Goal: Entertainment & Leisure: Consume media (video, audio)

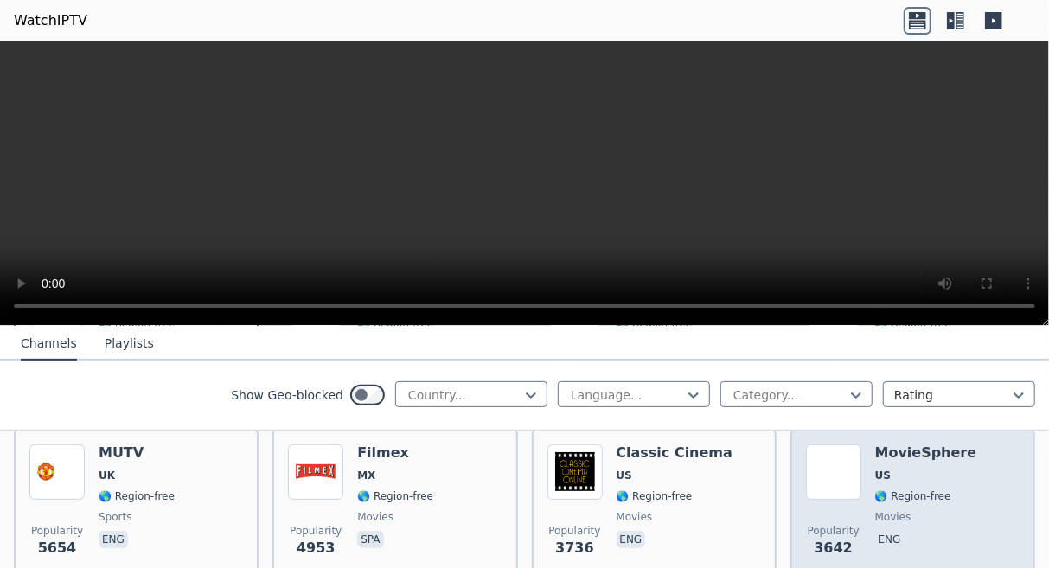
scroll to position [379, 0]
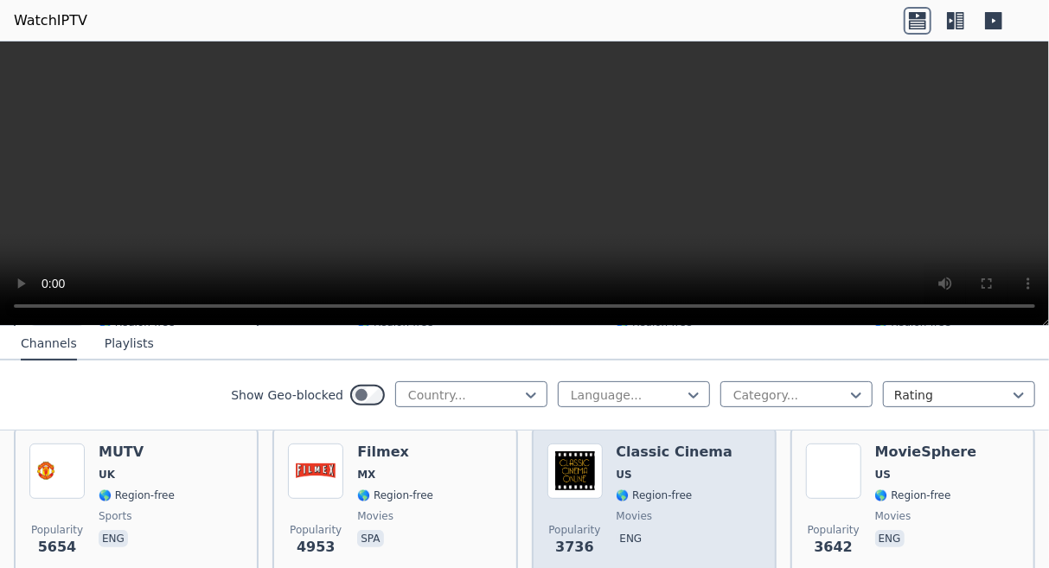
click at [631, 449] on div "Classic Cinema US 🌎 Region-free movies eng" at bounding box center [675, 506] width 117 height 125
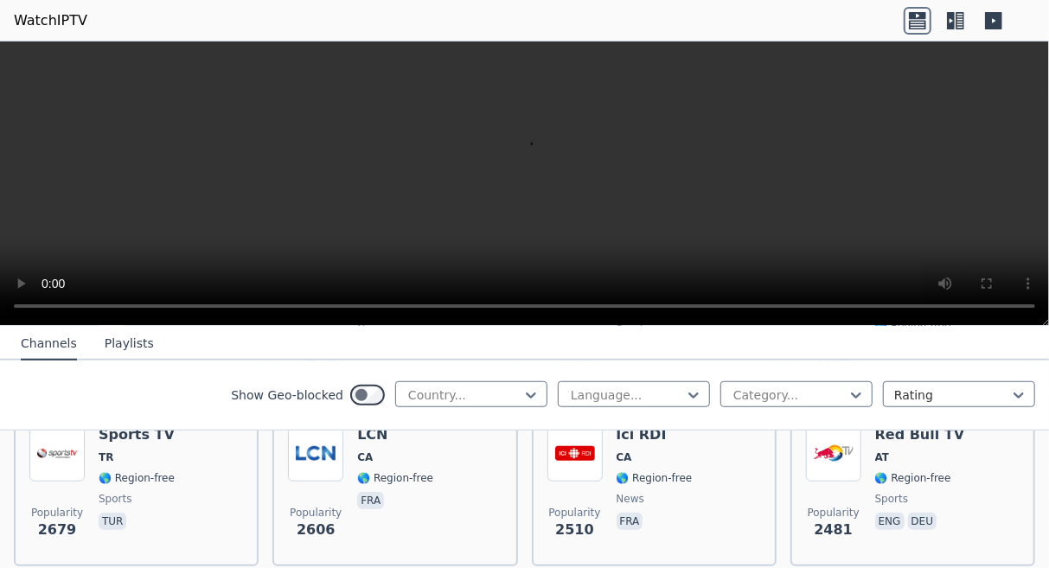
scroll to position [735, 0]
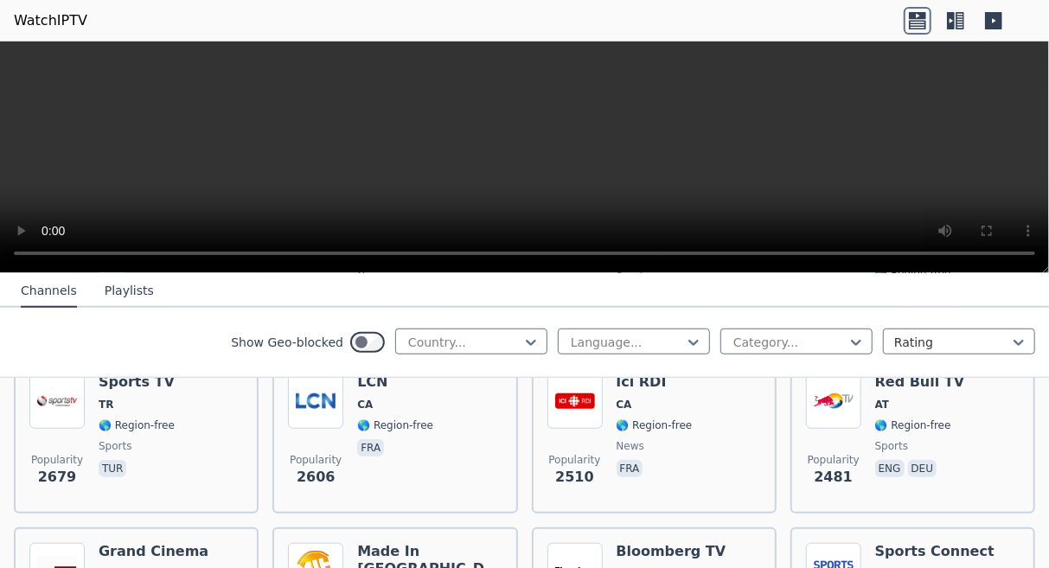
drag, startPoint x: 1049, startPoint y: 319, endPoint x: 1045, endPoint y: 264, distance: 55.5
click at [1045, 264] on div at bounding box center [524, 158] width 1049 height 232
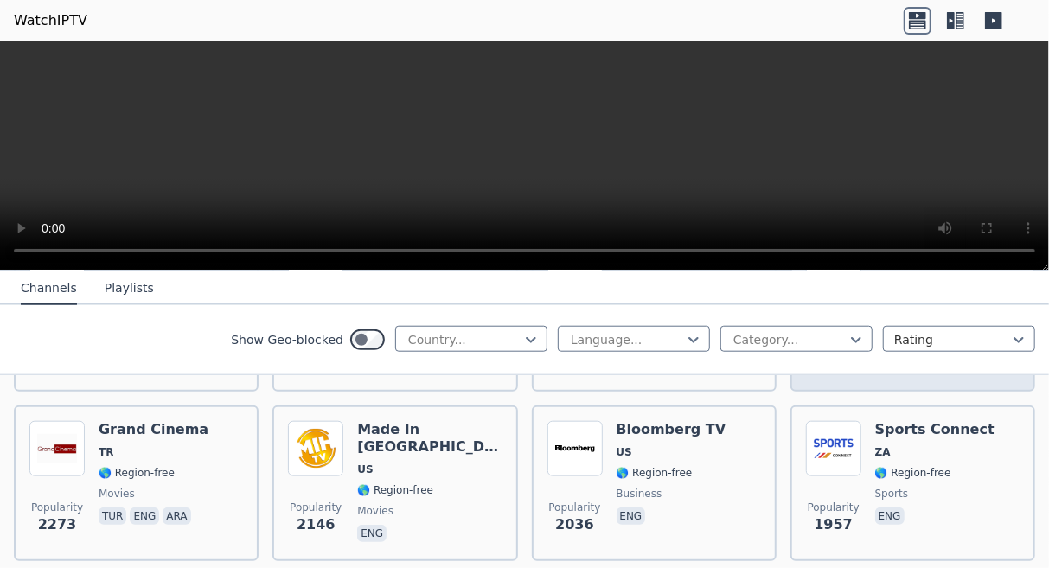
scroll to position [863, 0]
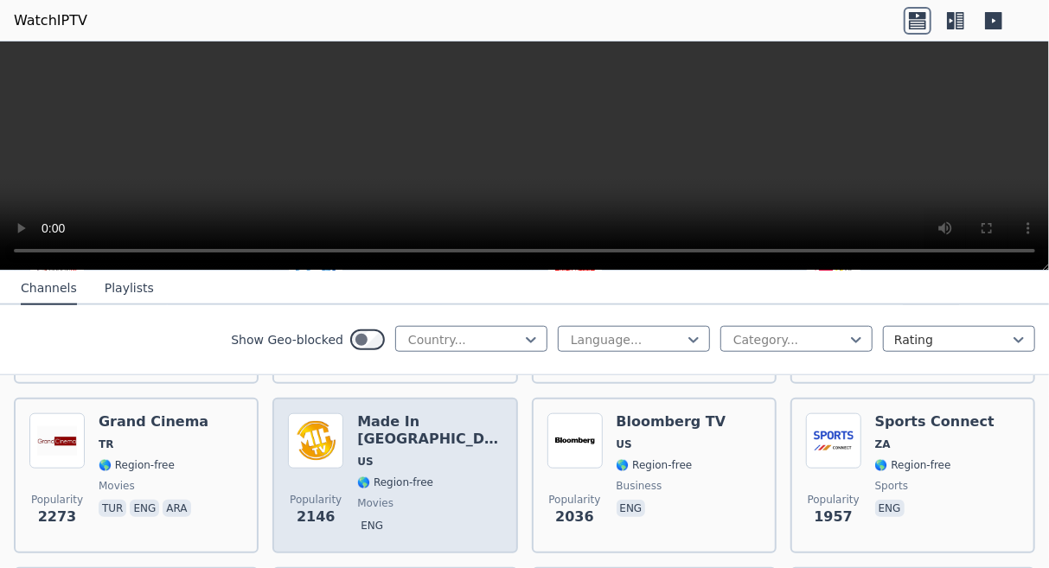
click at [395, 476] on span "🌎 Region-free" at bounding box center [395, 483] width 76 height 14
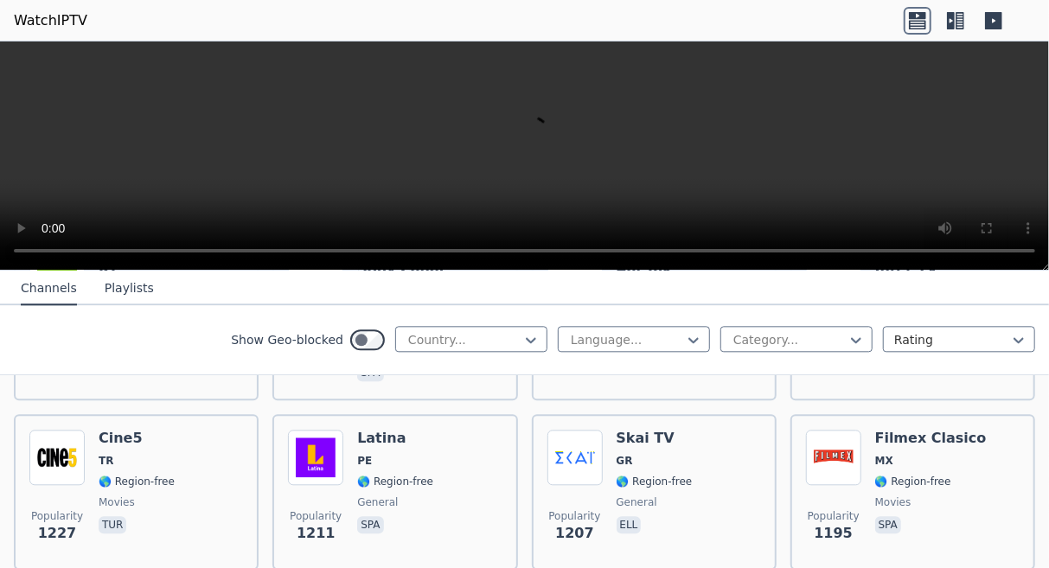
scroll to position [2047, 0]
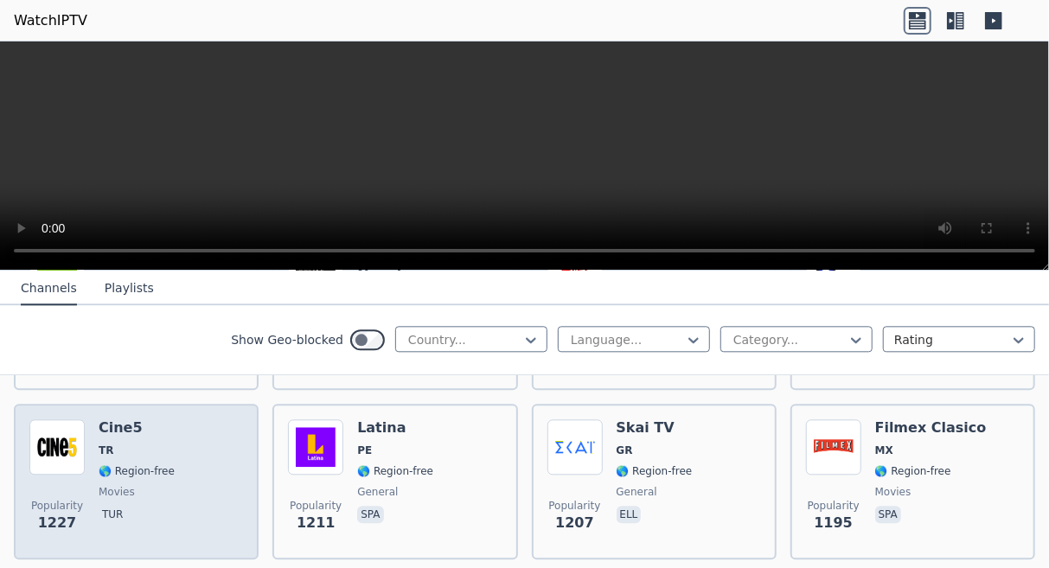
click at [143, 465] on span "🌎 Region-free" at bounding box center [137, 472] width 76 height 14
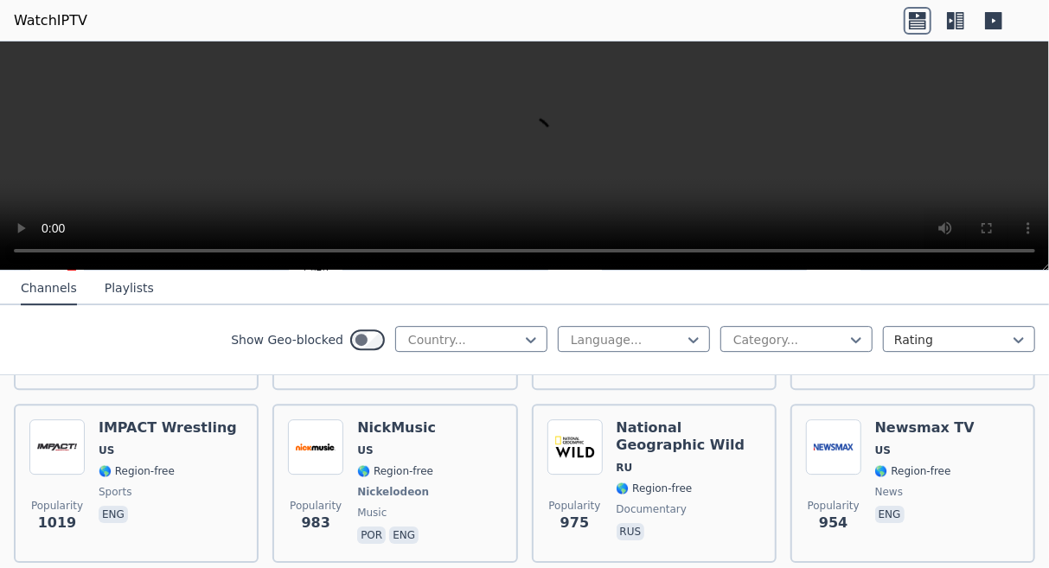
scroll to position [2559, 0]
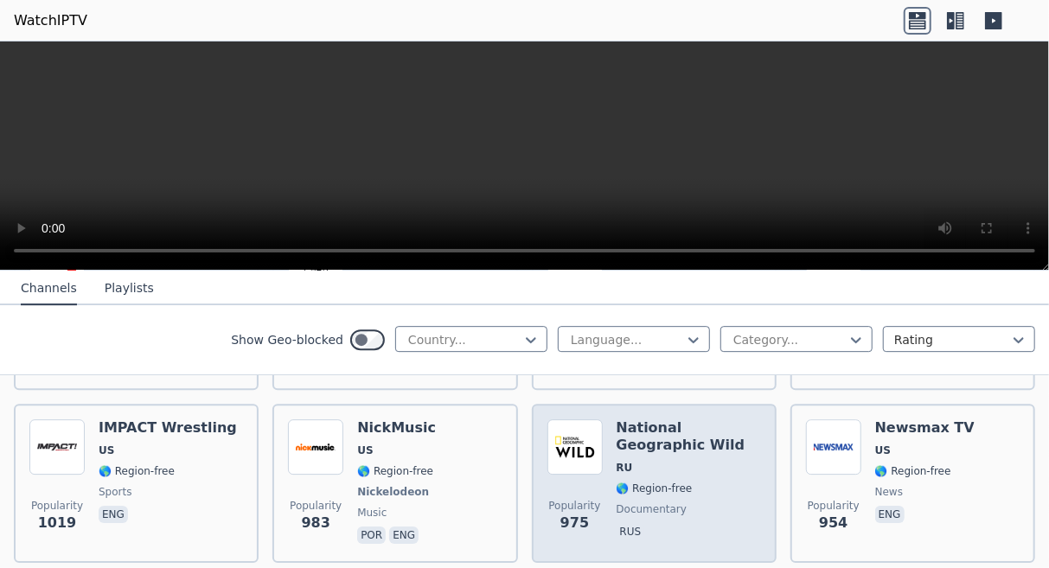
click at [631, 461] on span "RU" at bounding box center [689, 468] width 144 height 14
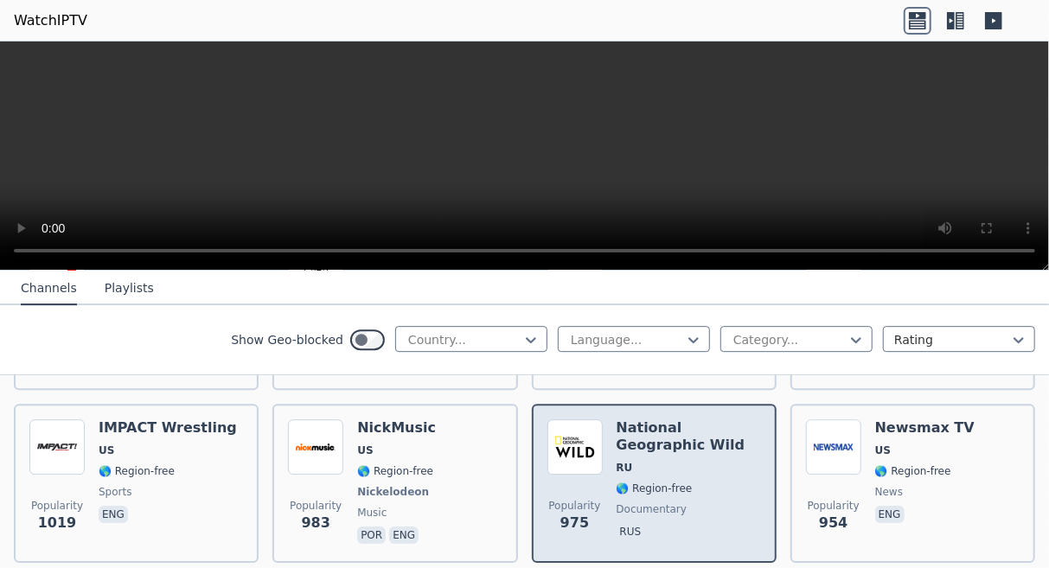
click at [631, 461] on span "RU" at bounding box center [689, 468] width 144 height 14
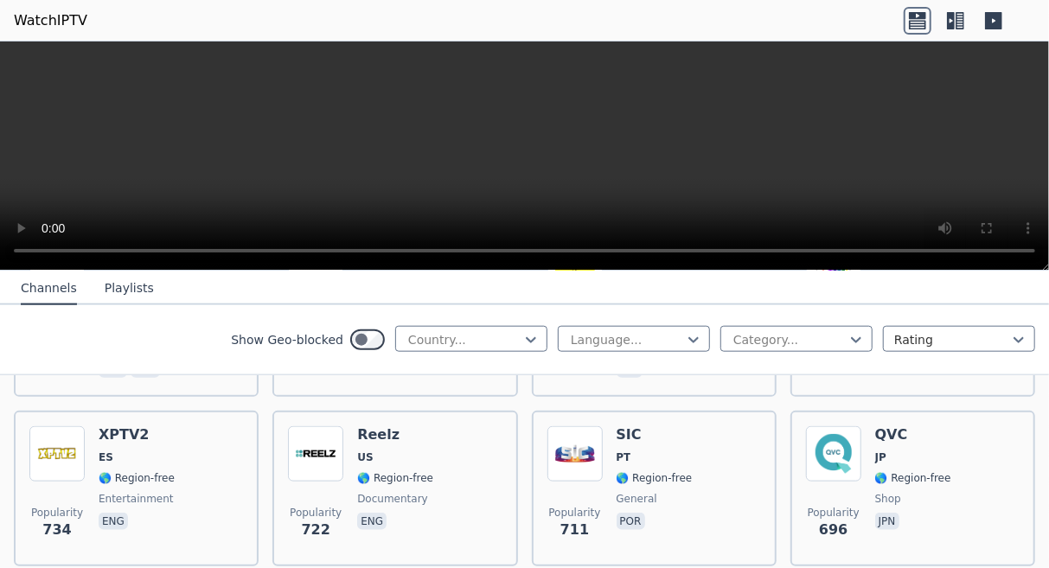
scroll to position [4113, 0]
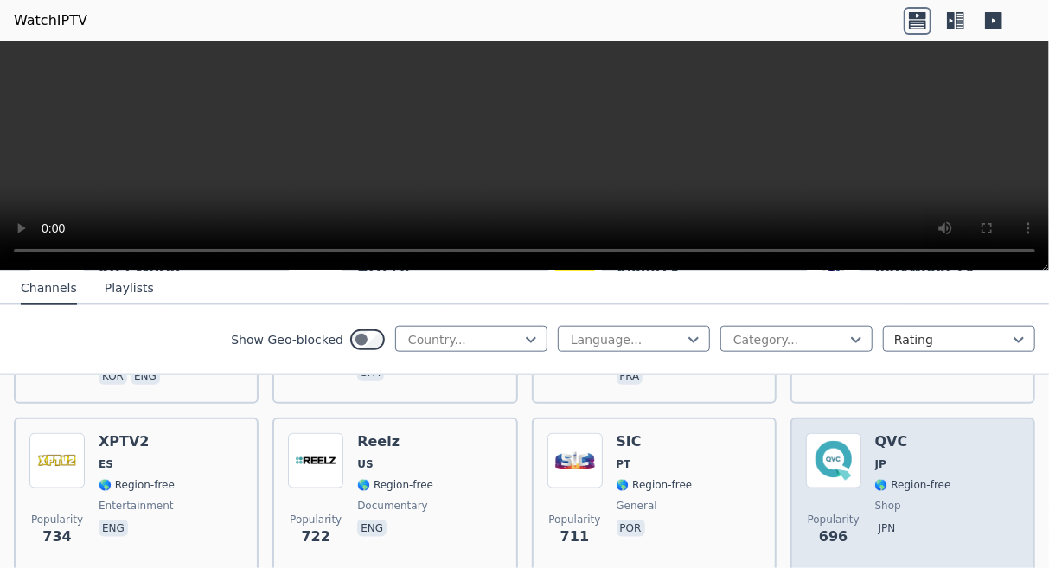
click at [863, 433] on div "Popularity 696 QVC JP 🌎 Region-free shop jpn" at bounding box center [913, 495] width 214 height 125
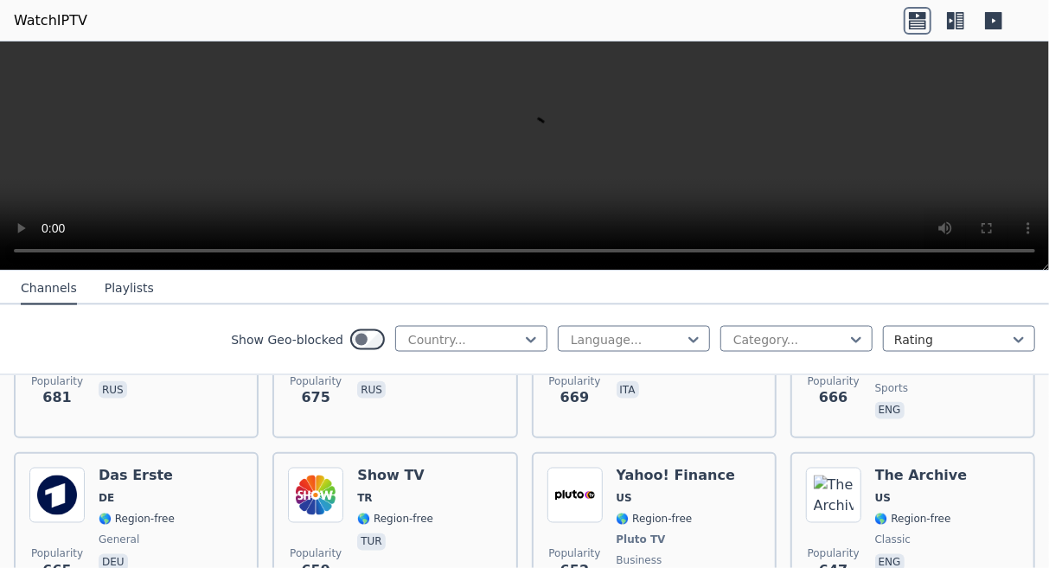
scroll to position [4601, 0]
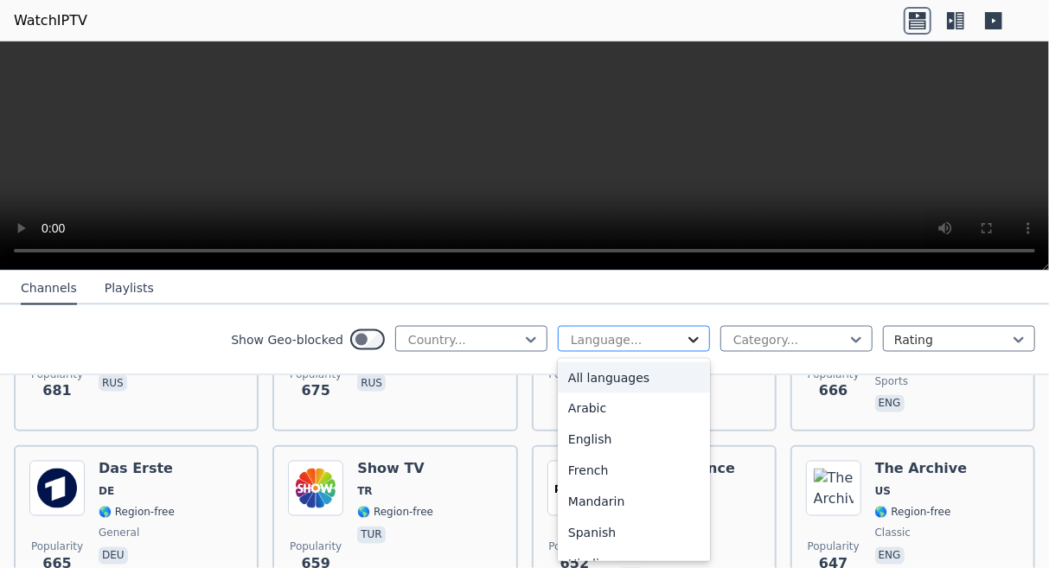
click at [693, 343] on icon at bounding box center [693, 339] width 17 height 17
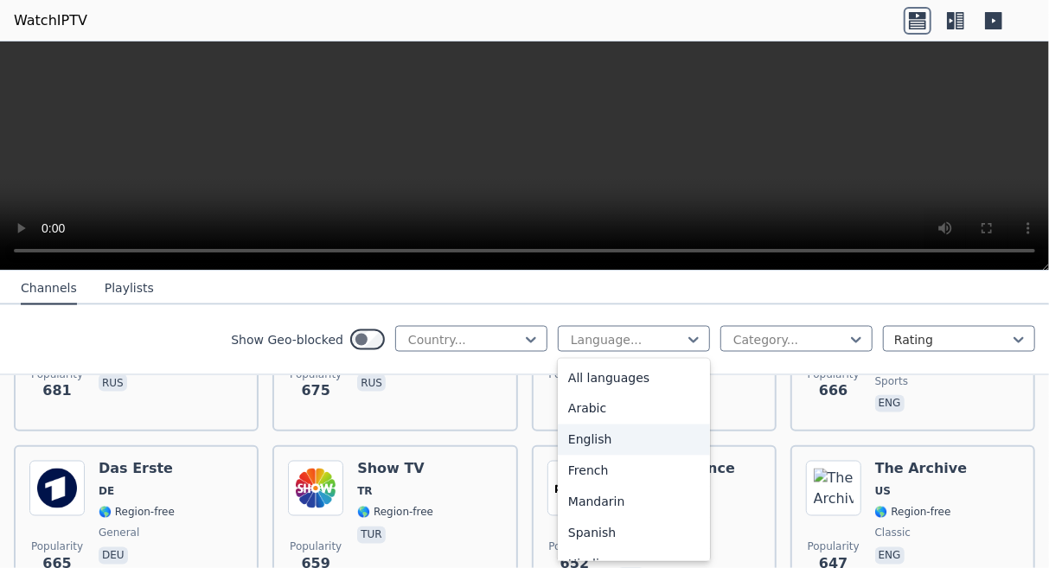
click at [636, 442] on div "English" at bounding box center [634, 440] width 152 height 31
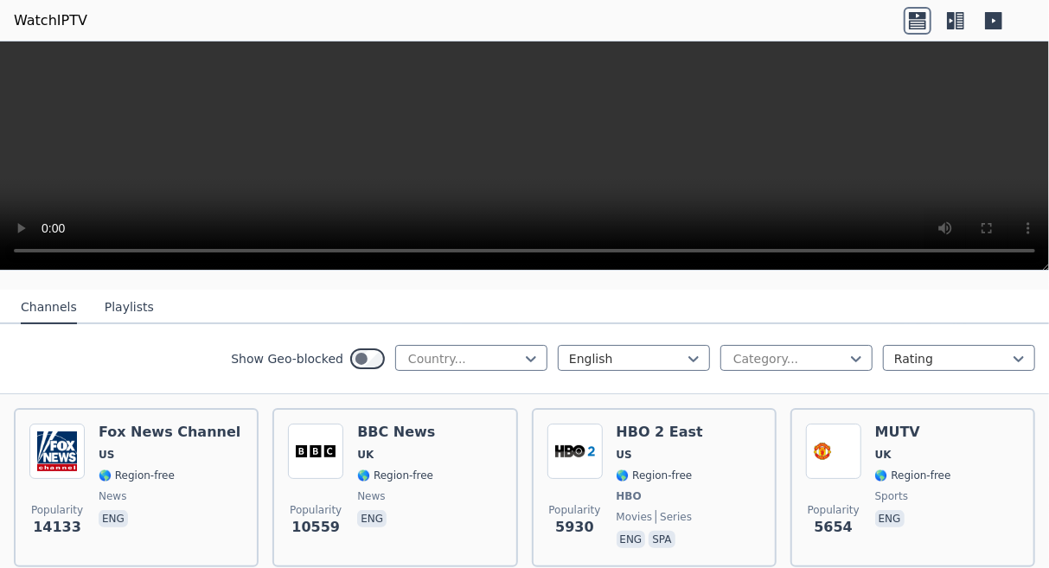
scroll to position [171, 0]
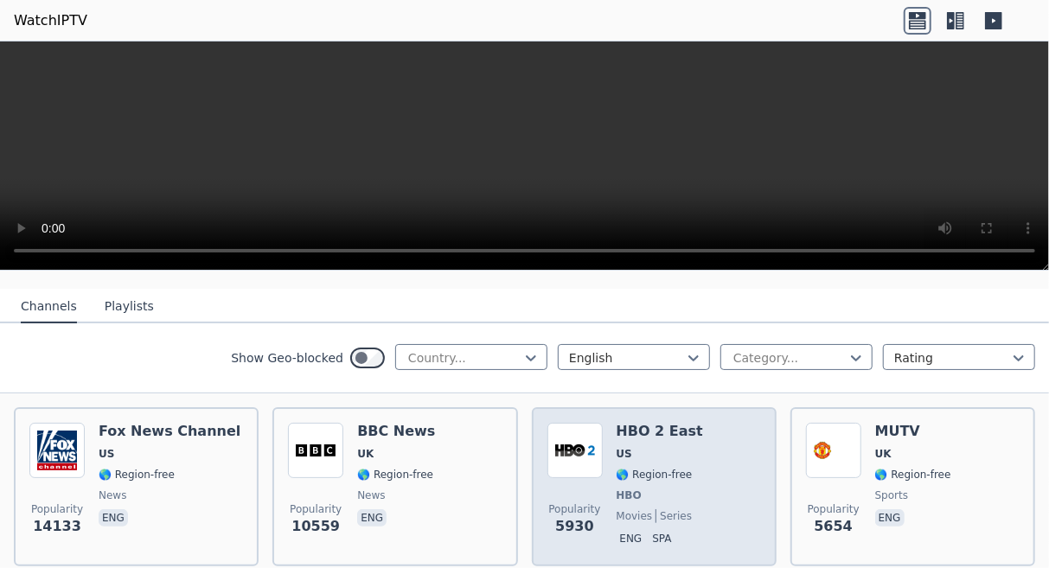
click at [653, 452] on div "HBO 2 East US 🌎 Region-free HBO movies series eng spa" at bounding box center [660, 487] width 87 height 128
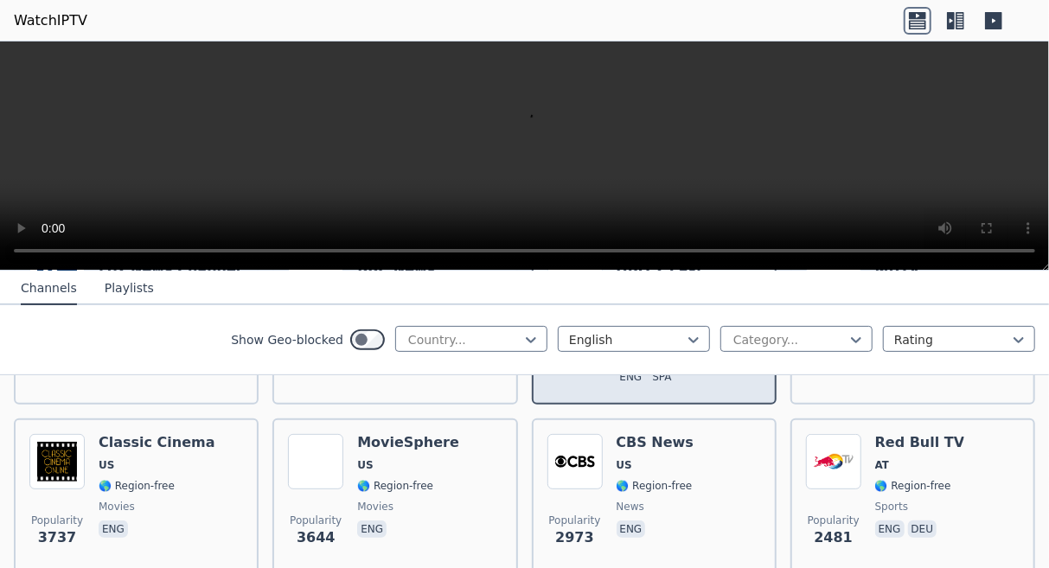
scroll to position [334, 0]
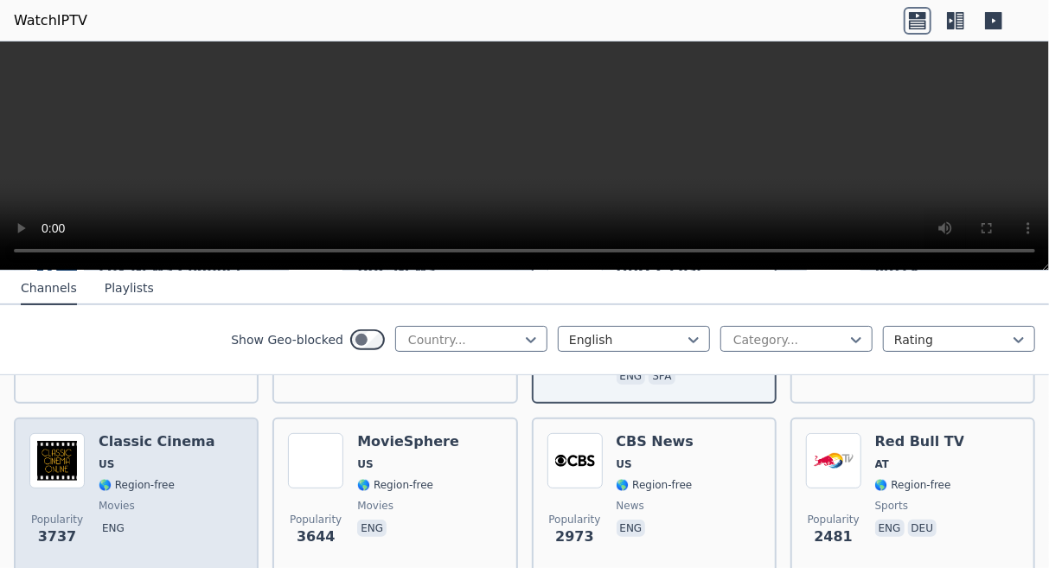
click at [120, 478] on span "🌎 Region-free" at bounding box center [137, 485] width 76 height 14
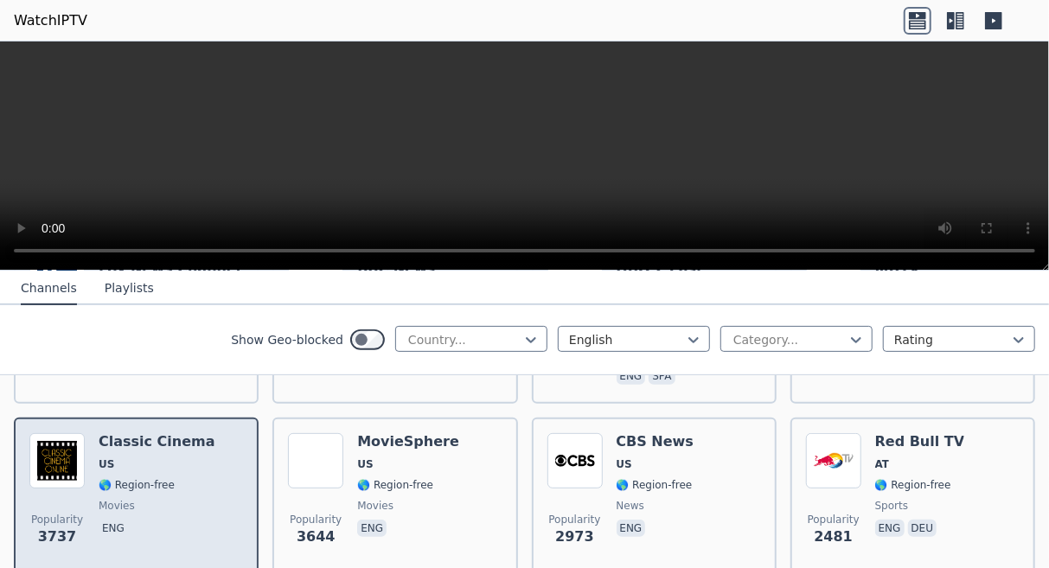
click at [143, 478] on span "🌎 Region-free" at bounding box center [137, 485] width 76 height 14
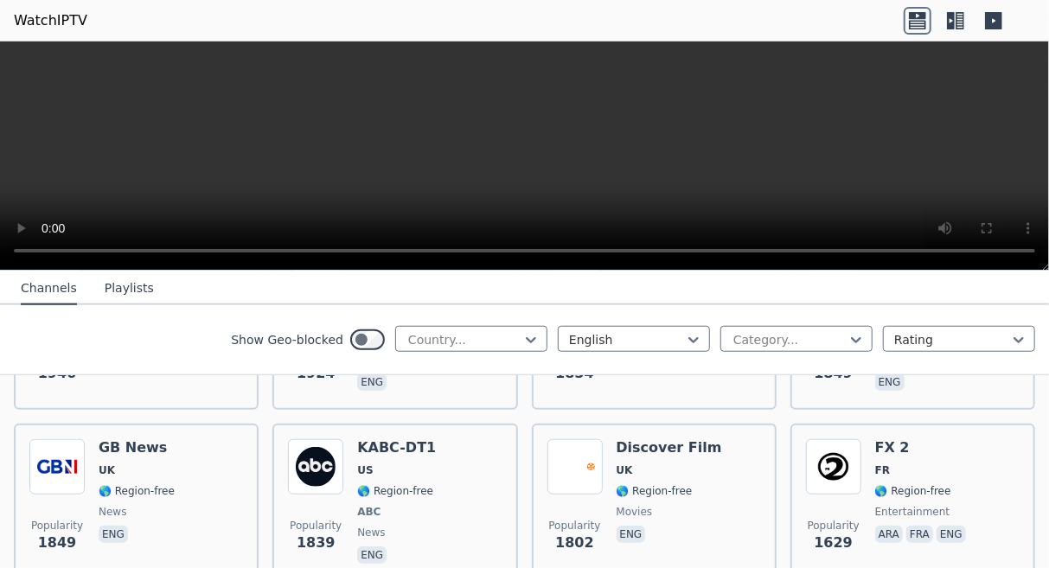
scroll to position [862, 0]
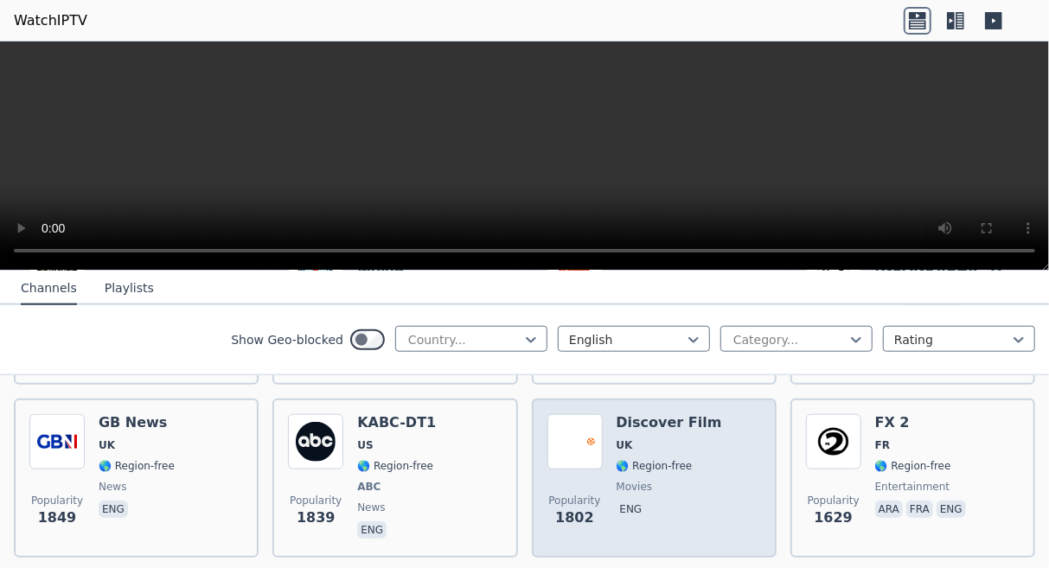
click at [658, 459] on span "🌎 Region-free" at bounding box center [655, 466] width 76 height 14
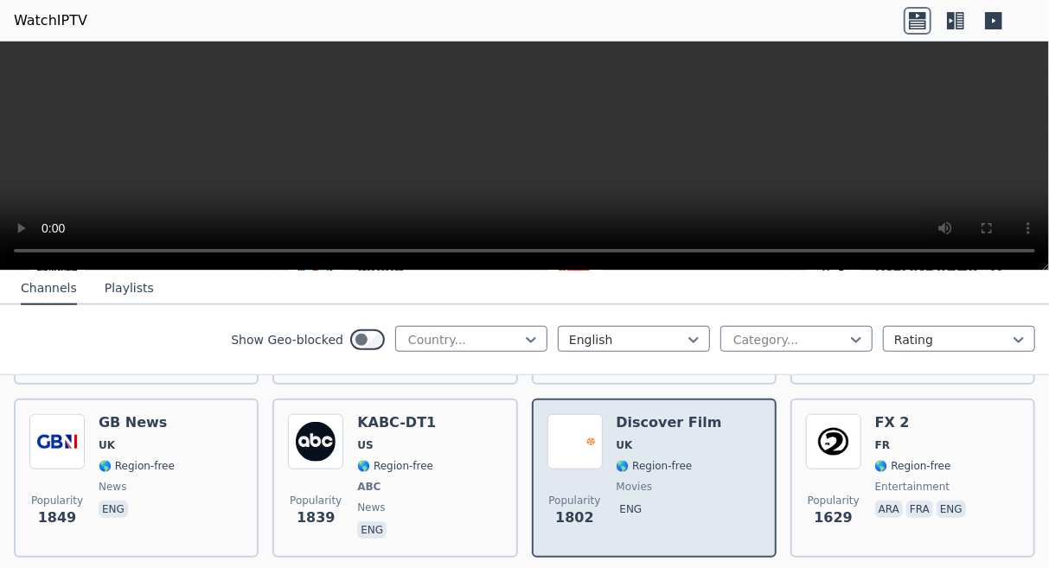
click at [658, 459] on span "🌎 Region-free" at bounding box center [655, 466] width 76 height 14
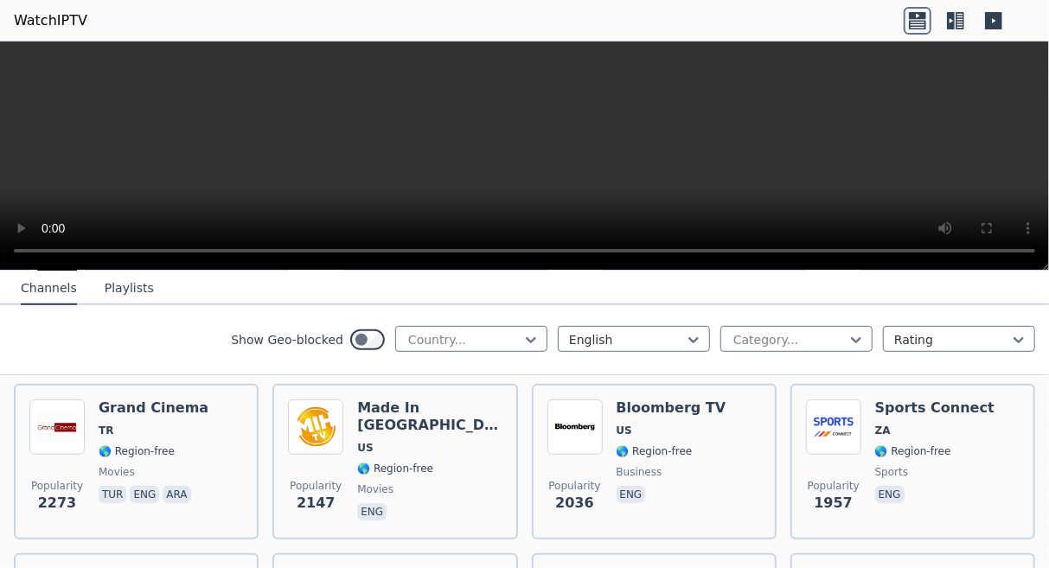
scroll to position [532, 0]
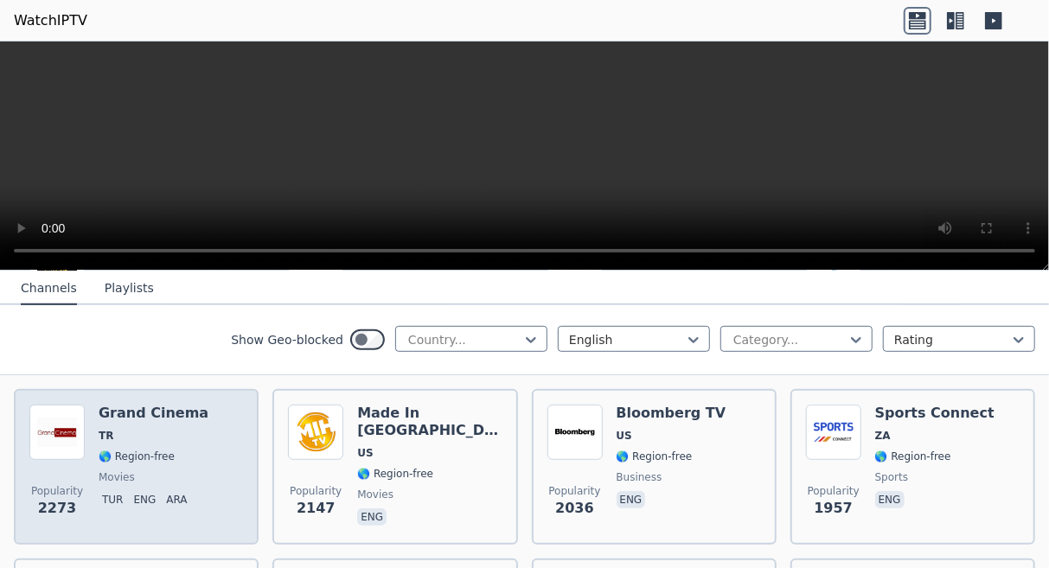
click at [127, 450] on span "🌎 Region-free" at bounding box center [137, 457] width 76 height 14
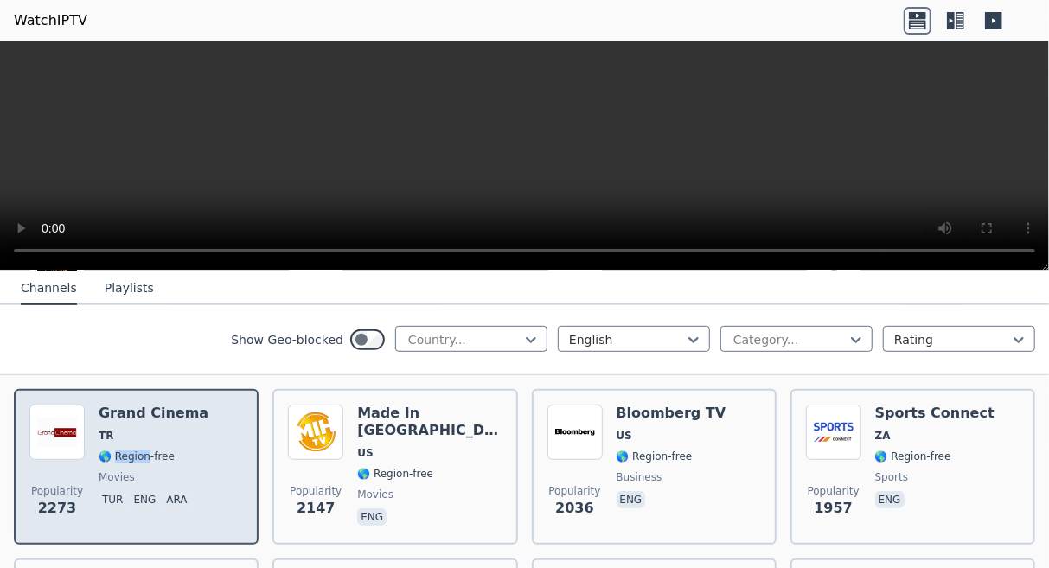
click at [127, 450] on span "🌎 Region-free" at bounding box center [137, 457] width 76 height 14
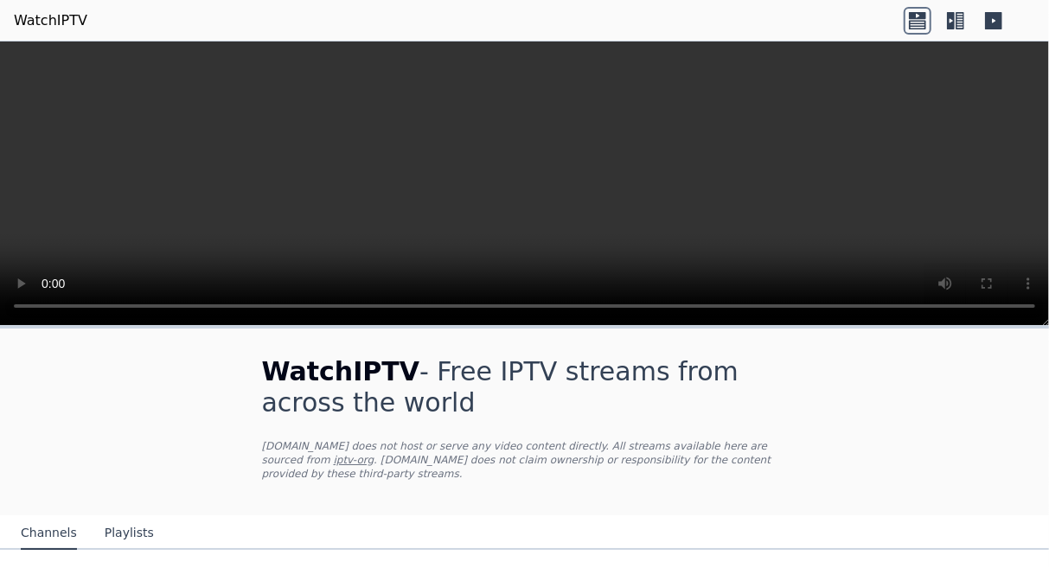
scroll to position [123, 0]
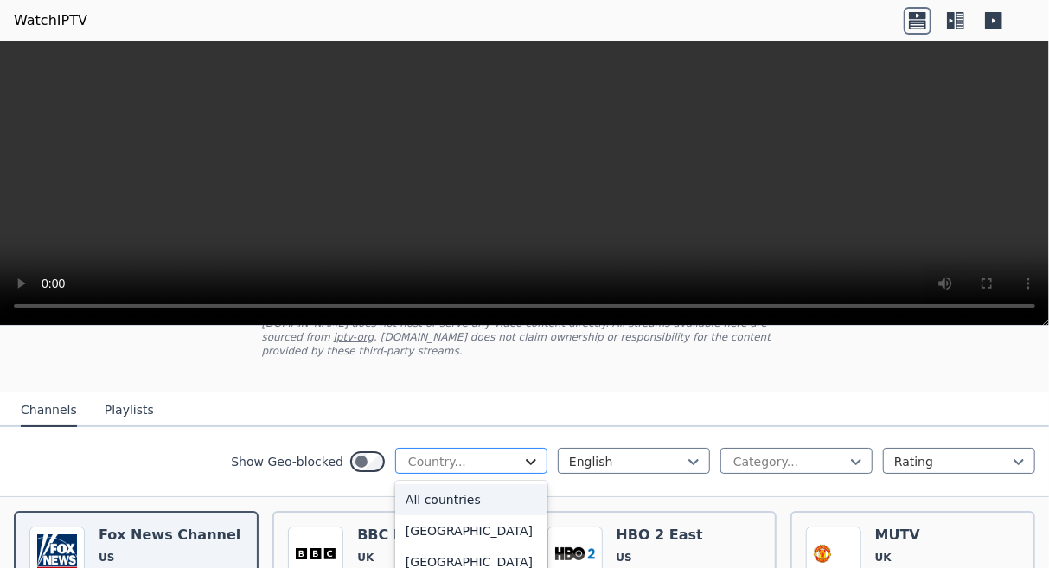
click at [532, 459] on icon at bounding box center [531, 462] width 10 height 6
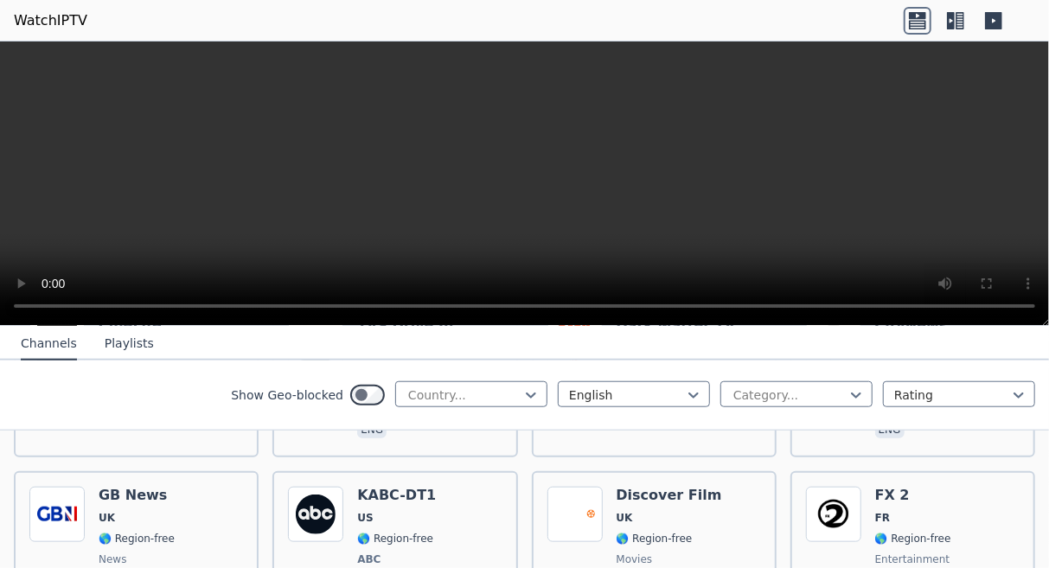
scroll to position [847, 0]
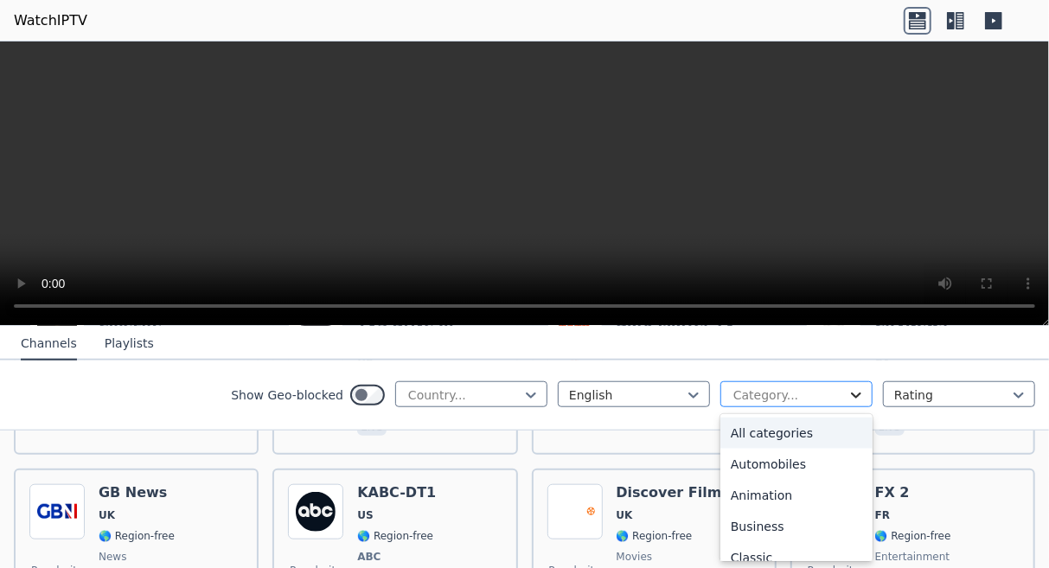
click at [850, 395] on icon at bounding box center [856, 395] width 17 height 17
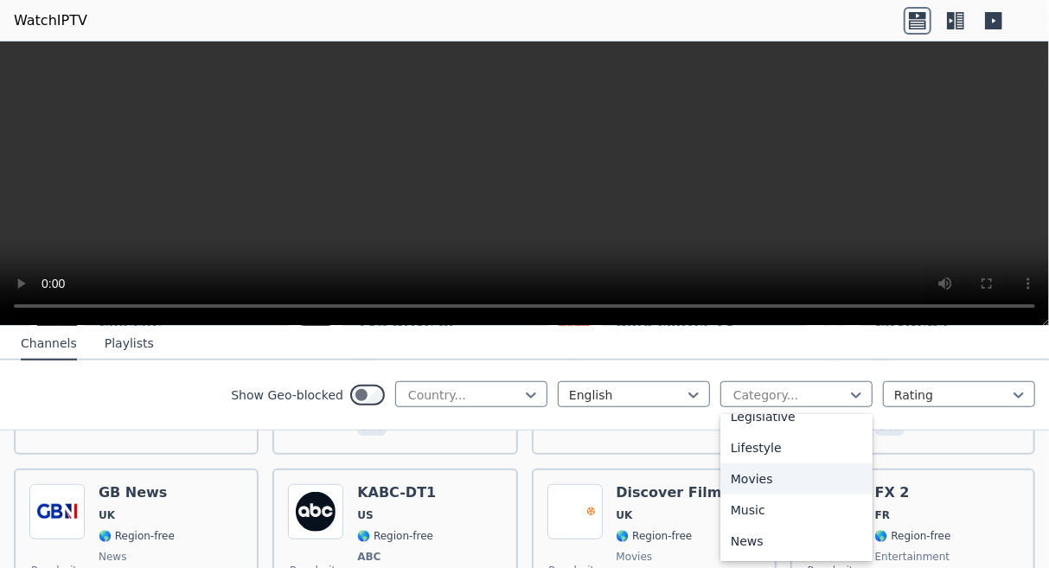
click at [771, 482] on div "Movies" at bounding box center [797, 479] width 152 height 31
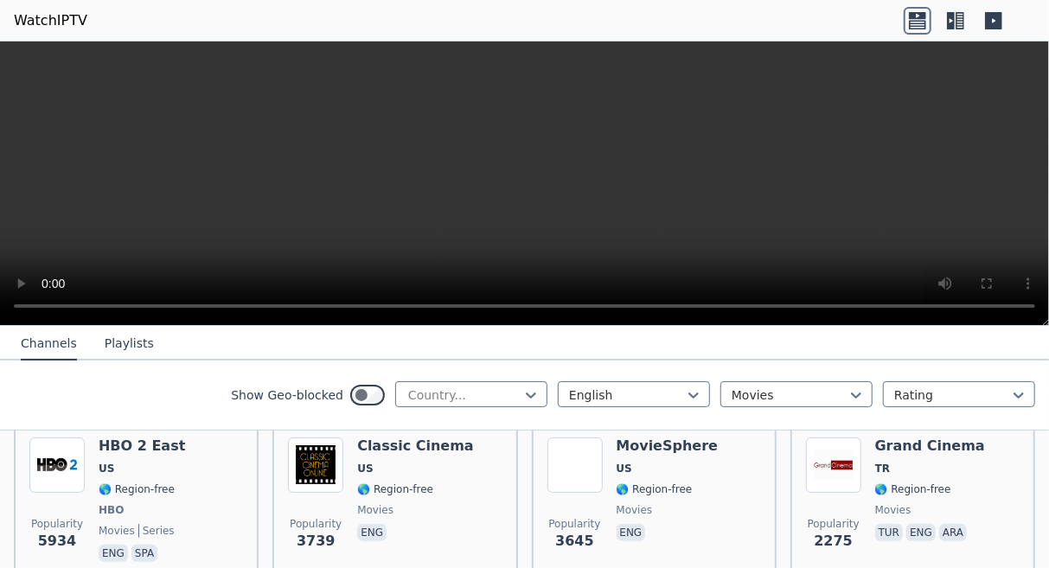
scroll to position [213, 0]
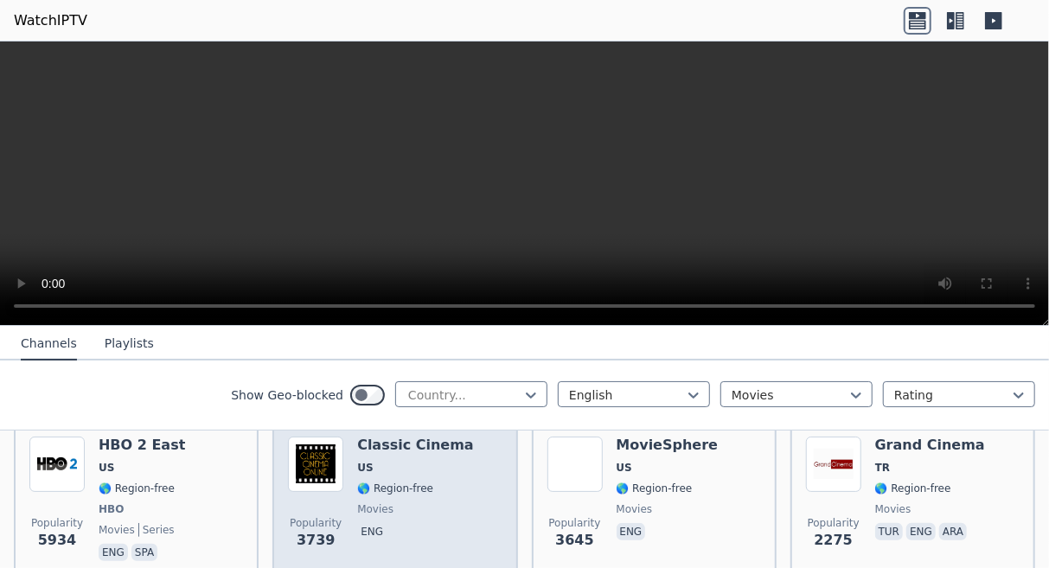
click at [409, 482] on span "🌎 Region-free" at bounding box center [395, 489] width 76 height 14
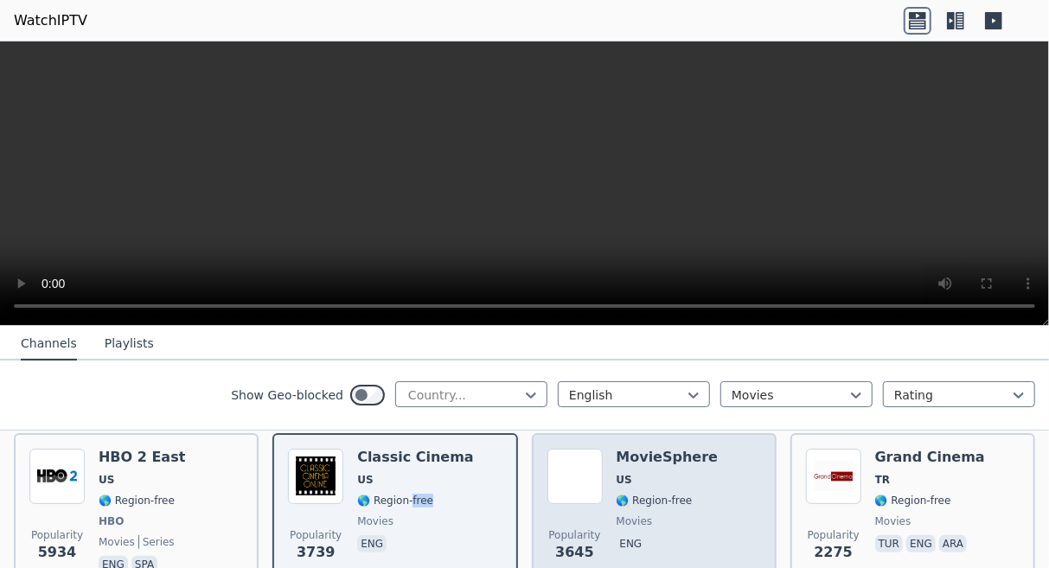
scroll to position [198, 0]
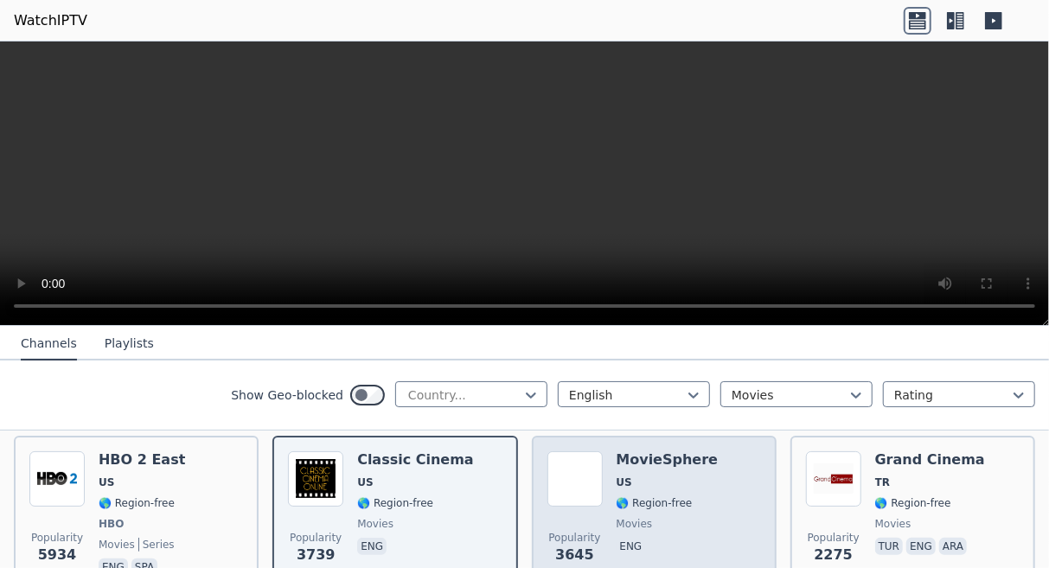
click at [651, 497] on span "🌎 Region-free" at bounding box center [655, 504] width 76 height 14
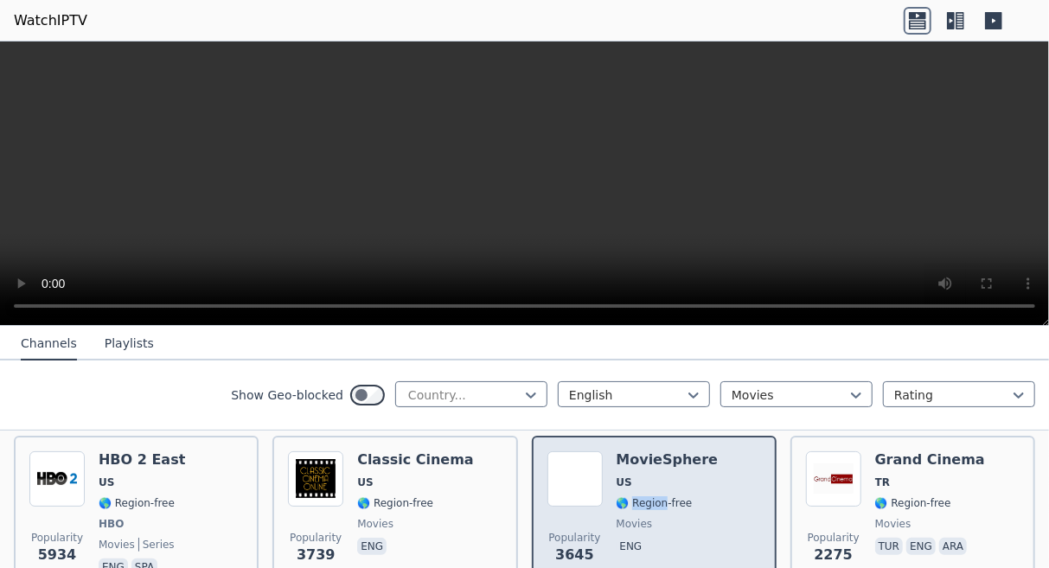
click at [651, 497] on span "🌎 Region-free" at bounding box center [655, 504] width 76 height 14
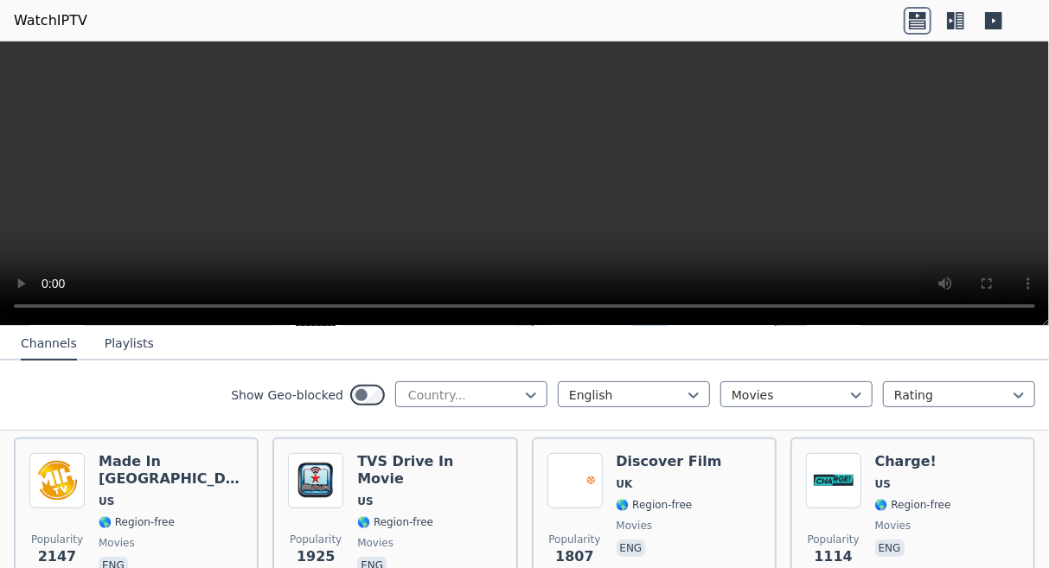
scroll to position [370, 0]
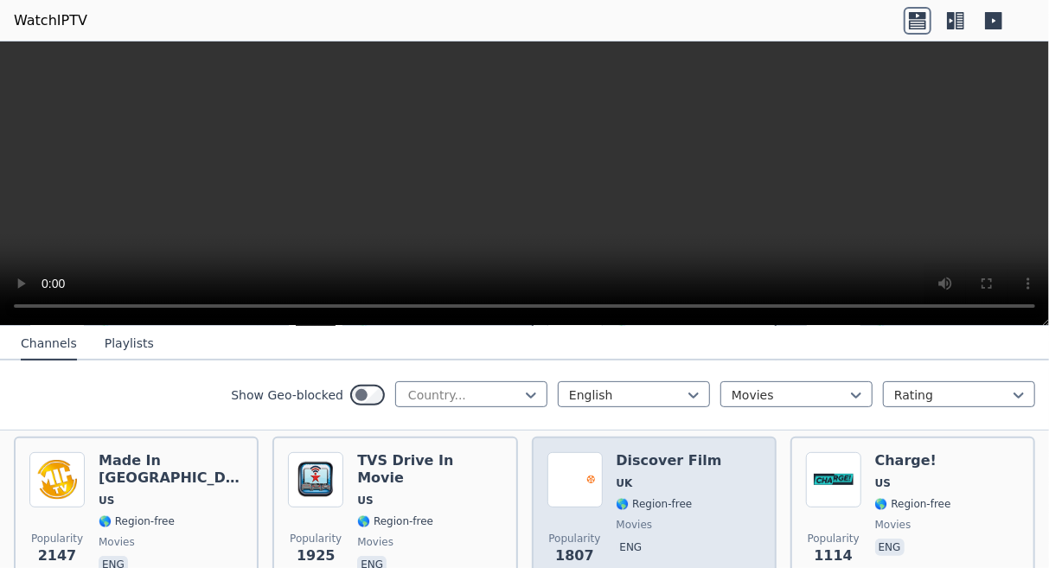
click at [639, 477] on span "UK" at bounding box center [670, 484] width 106 height 14
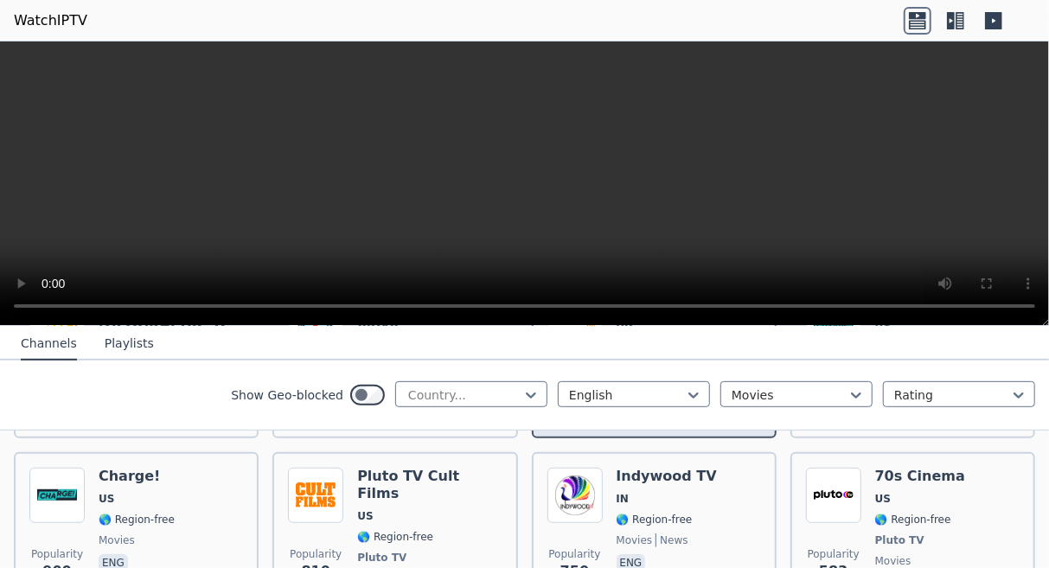
scroll to position [526, 0]
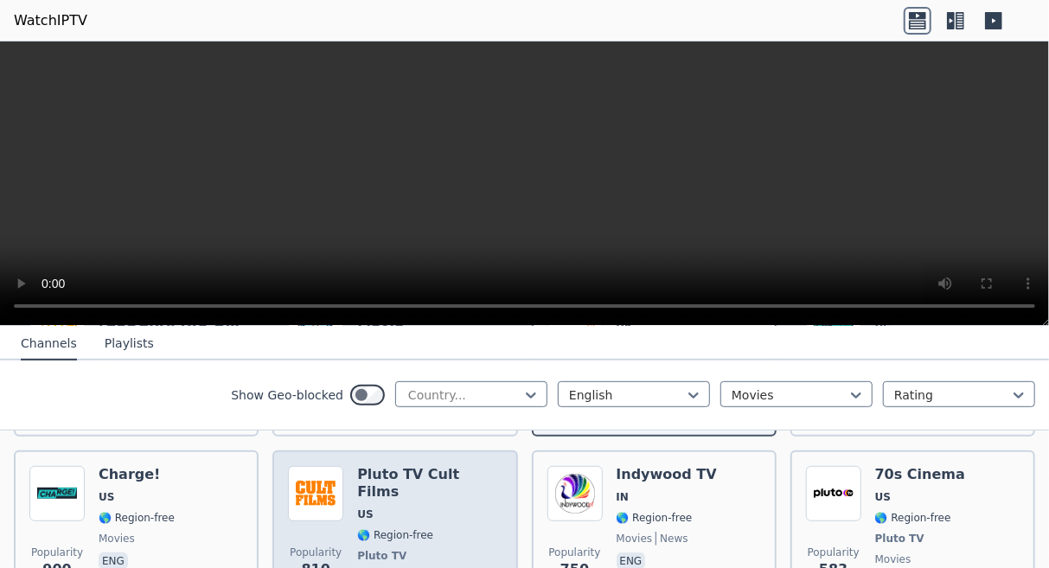
click at [401, 529] on span "🌎 Region-free" at bounding box center [395, 536] width 76 height 14
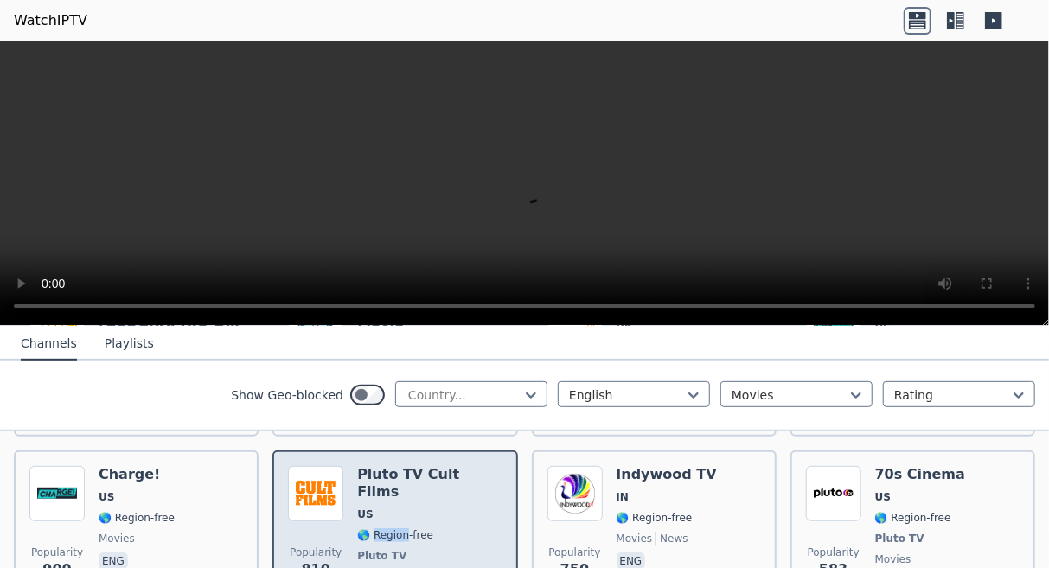
click at [401, 529] on span "🌎 Region-free" at bounding box center [395, 536] width 76 height 14
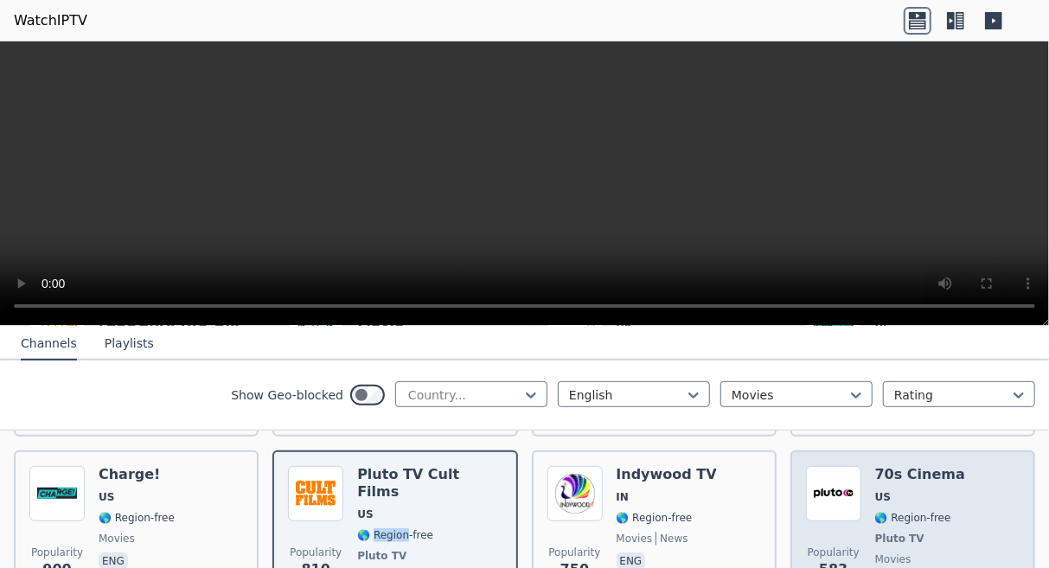
click at [848, 494] on img at bounding box center [833, 493] width 55 height 55
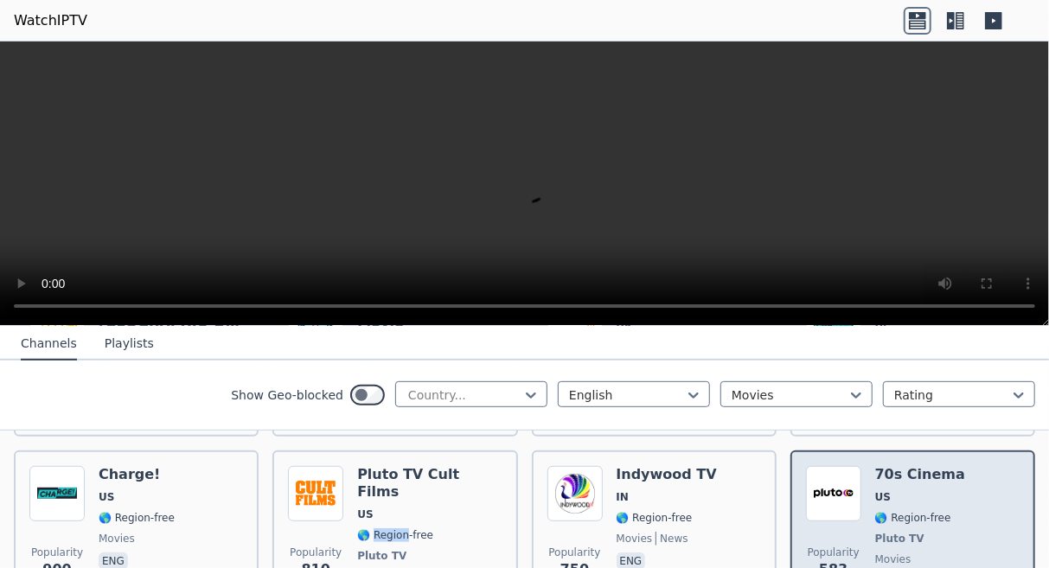
click at [848, 494] on img at bounding box center [833, 493] width 55 height 55
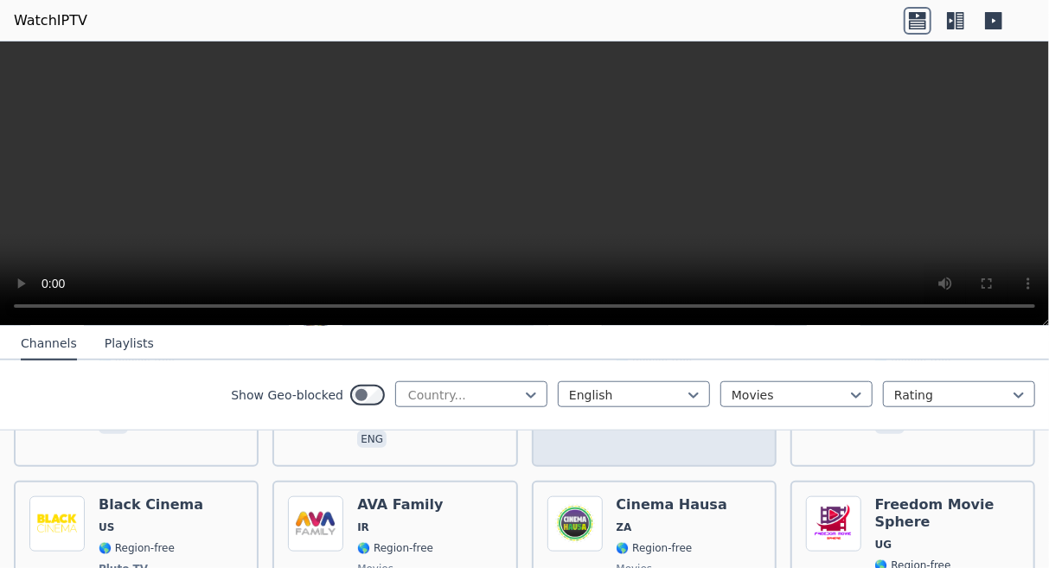
scroll to position [874, 0]
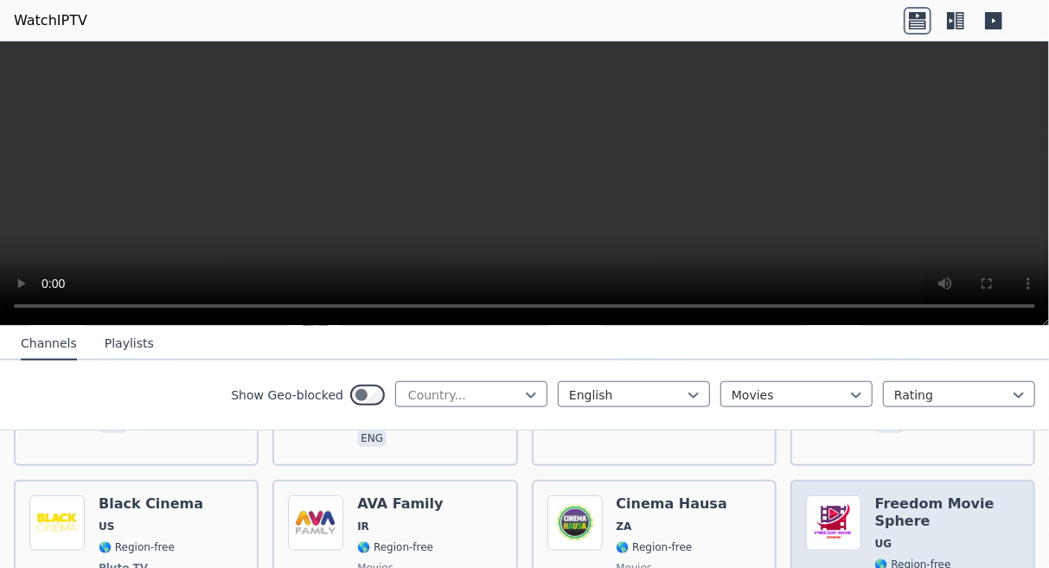
click at [883, 537] on span "UG" at bounding box center [884, 544] width 17 height 14
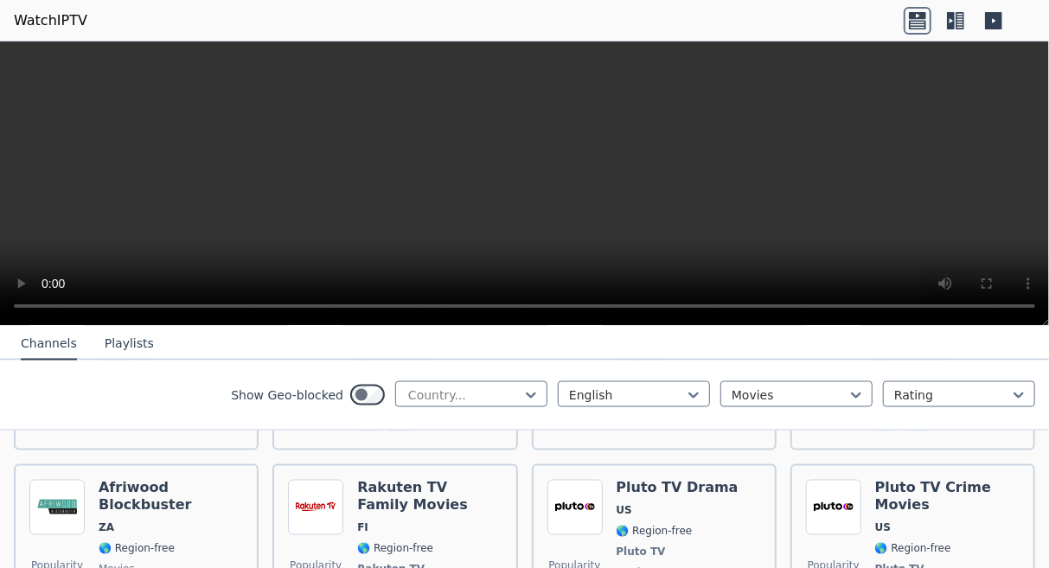
scroll to position [1441, 0]
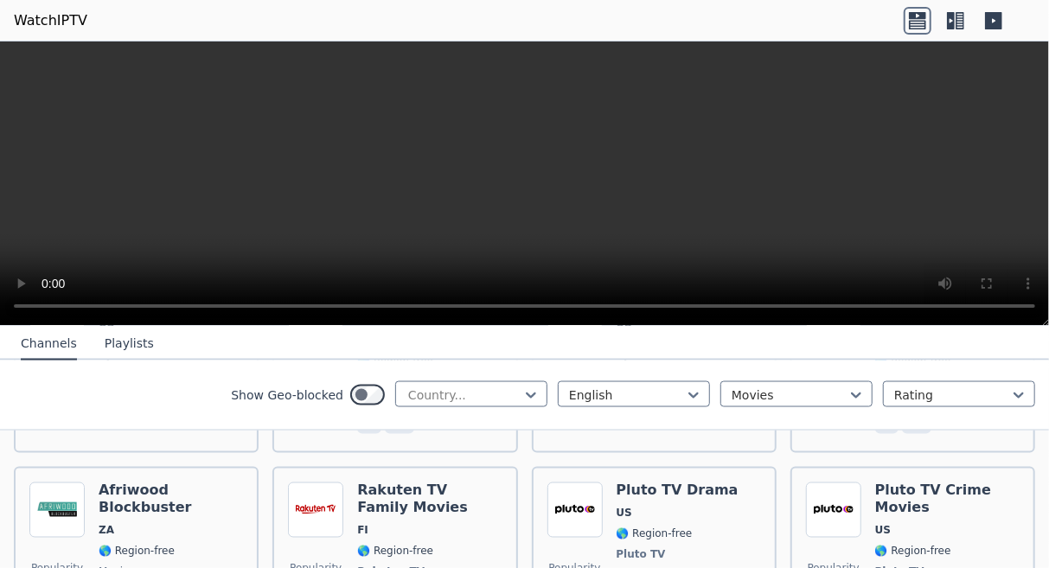
click at [902, 498] on div "Pluto TV Crime Movies US 🌎 Region-free Pluto TV movies eng" at bounding box center [948, 555] width 144 height 145
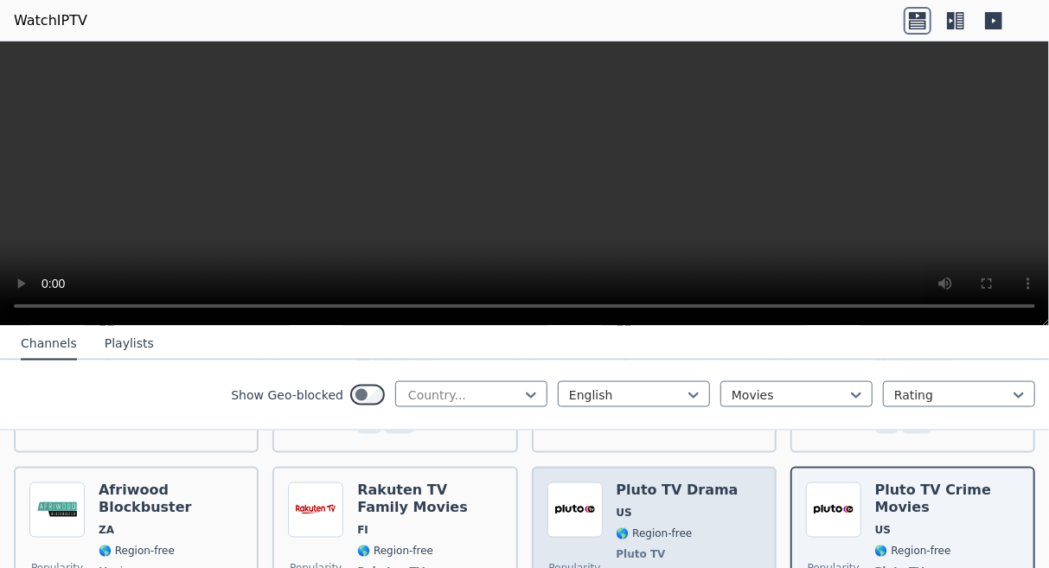
click at [706, 528] on span "🌎 Region-free" at bounding box center [678, 535] width 122 height 14
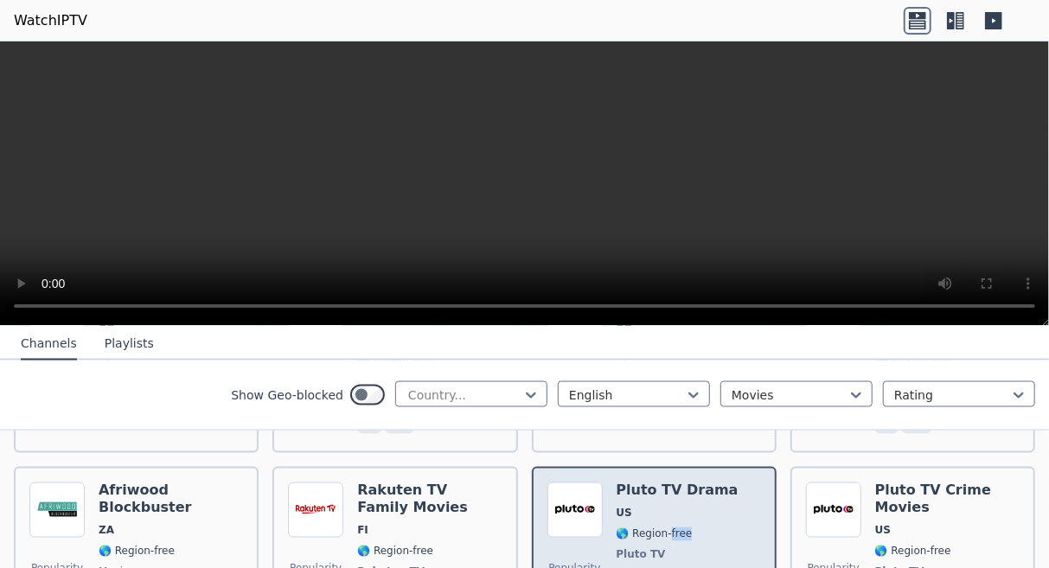
click at [706, 528] on span "🌎 Region-free" at bounding box center [678, 535] width 122 height 14
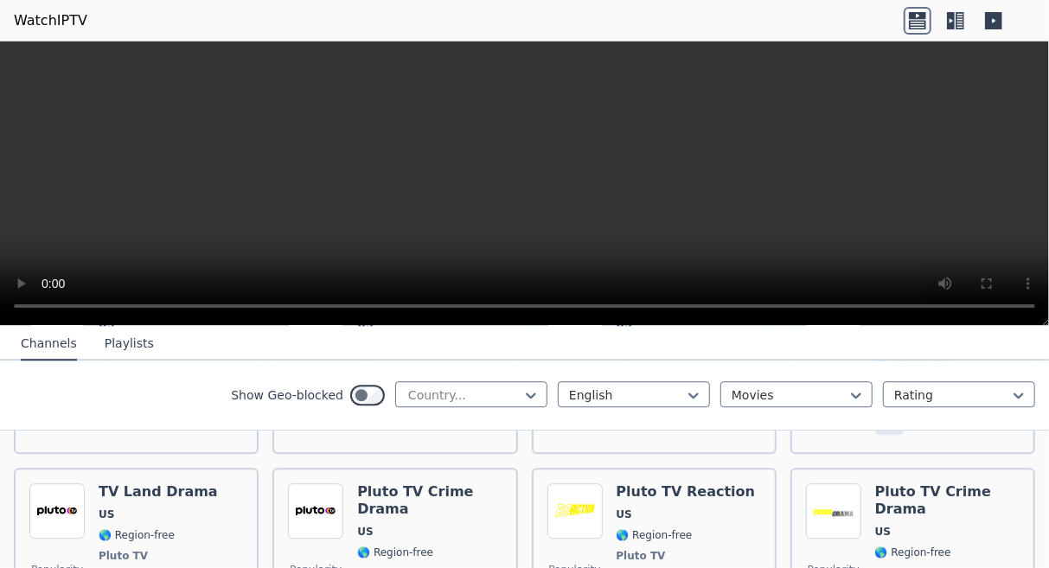
scroll to position [2424, 0]
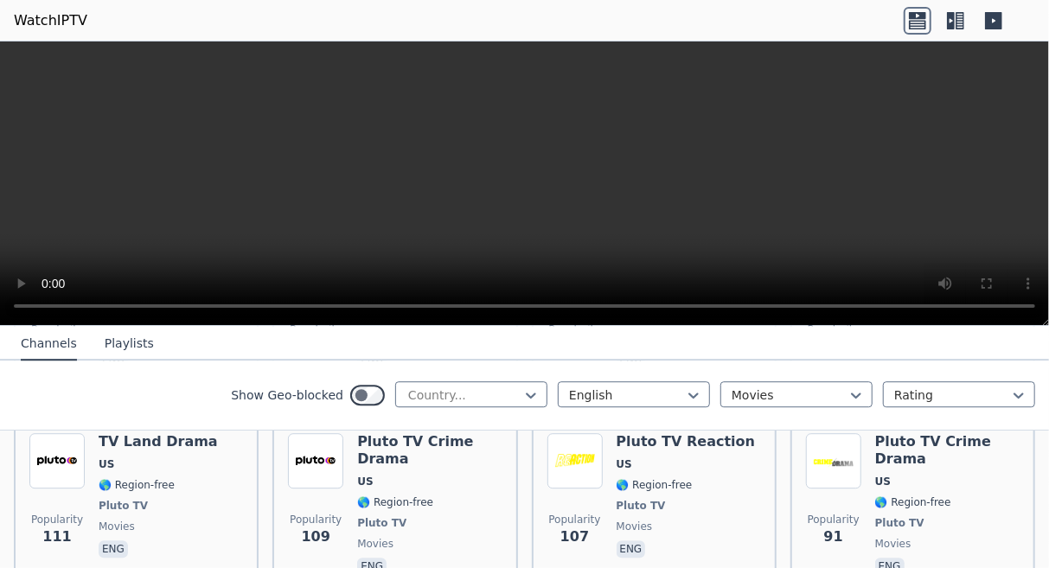
click at [112, 347] on button "Playlists" at bounding box center [129, 344] width 49 height 33
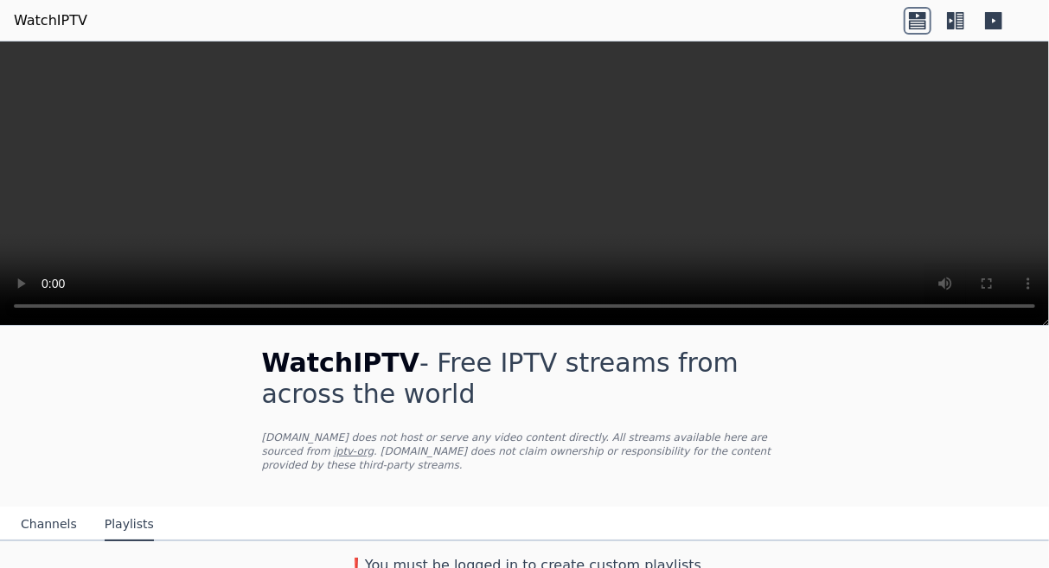
scroll to position [0, 0]
